Goal: Download file/media

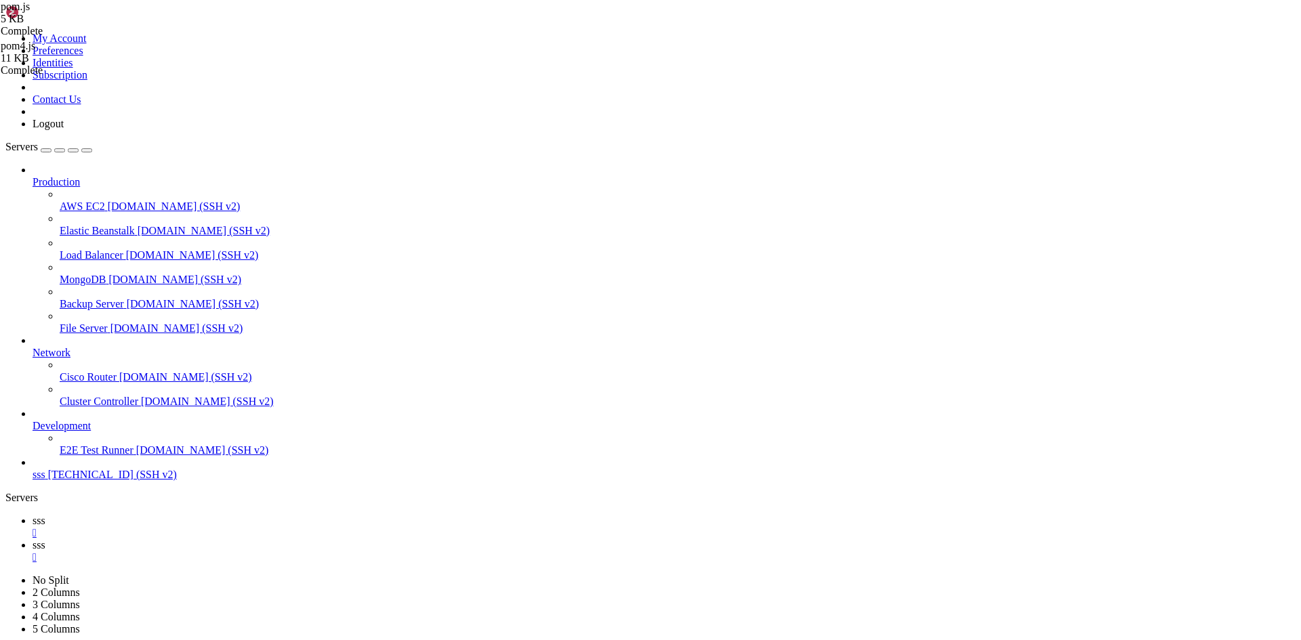
scroll to position [5886, 0]
click at [45, 539] on span "sss" at bounding box center [39, 545] width 13 height 12
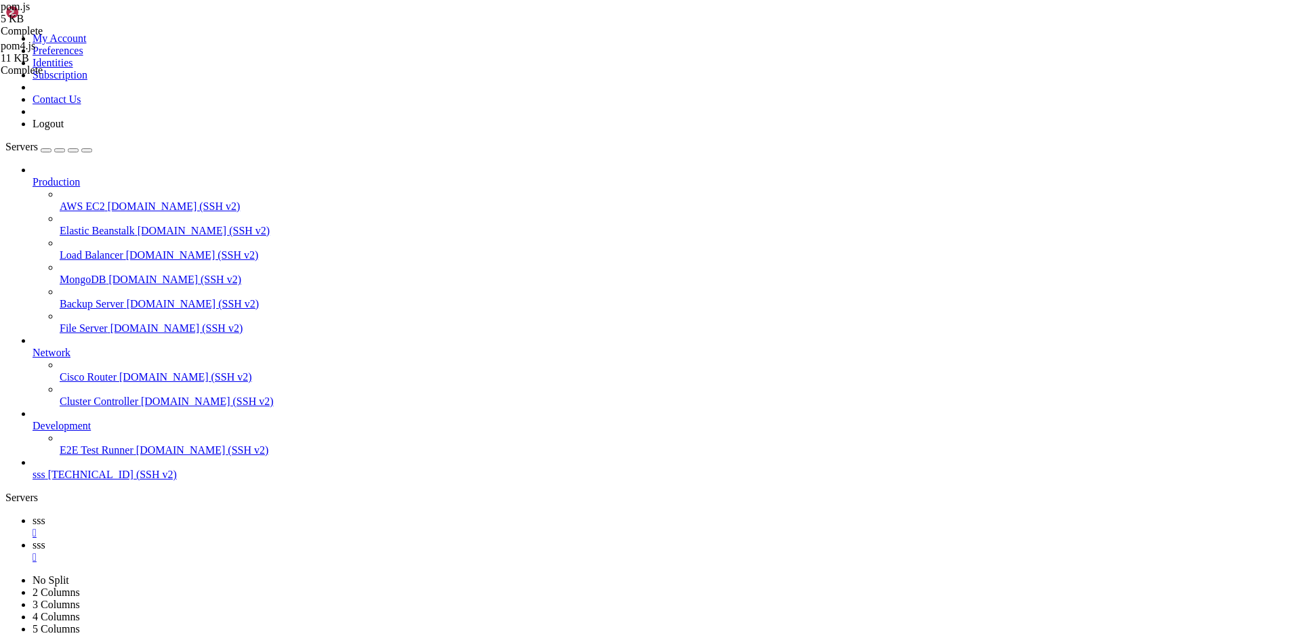
type input "/home/ubuntu/nodejs"
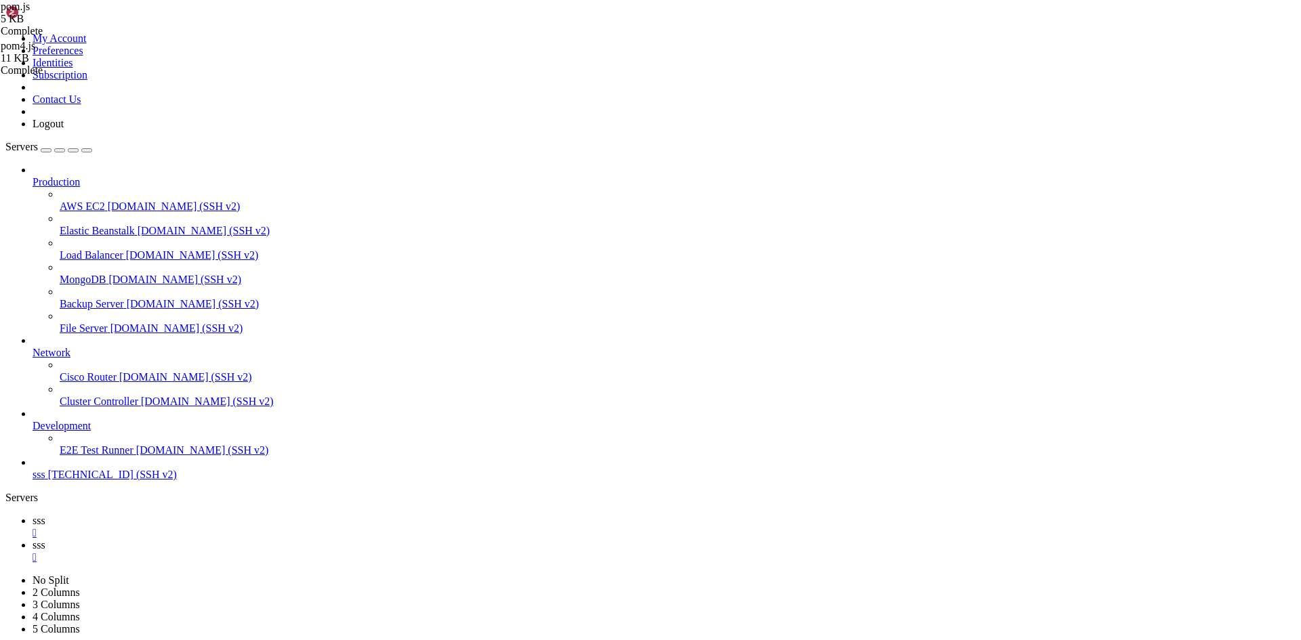
click at [33, 515] on icon at bounding box center [33, 521] width 0 height 12
drag, startPoint x: 334, startPoint y: 1307, endPoint x: 12, endPoint y: 1250, distance: 327.5
